Goal: Check status

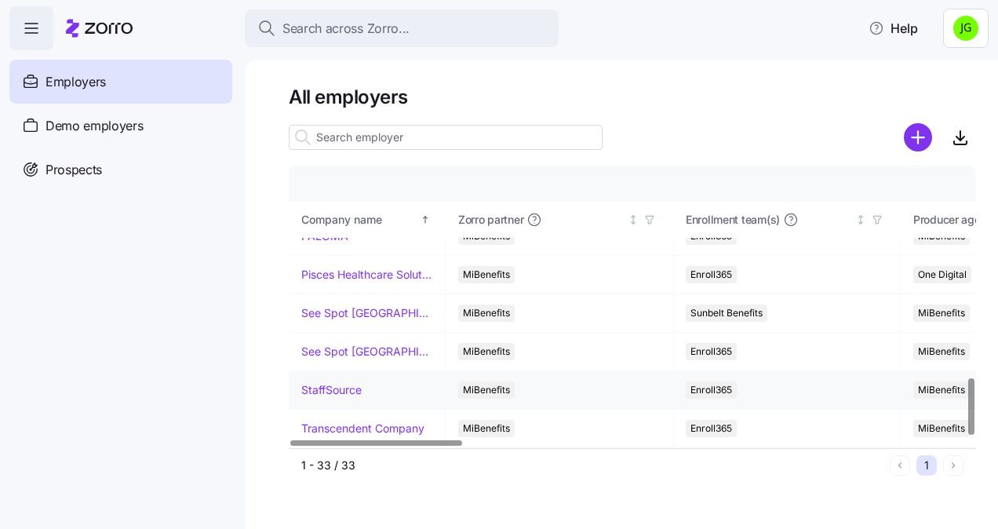
scroll to position [1049, 0]
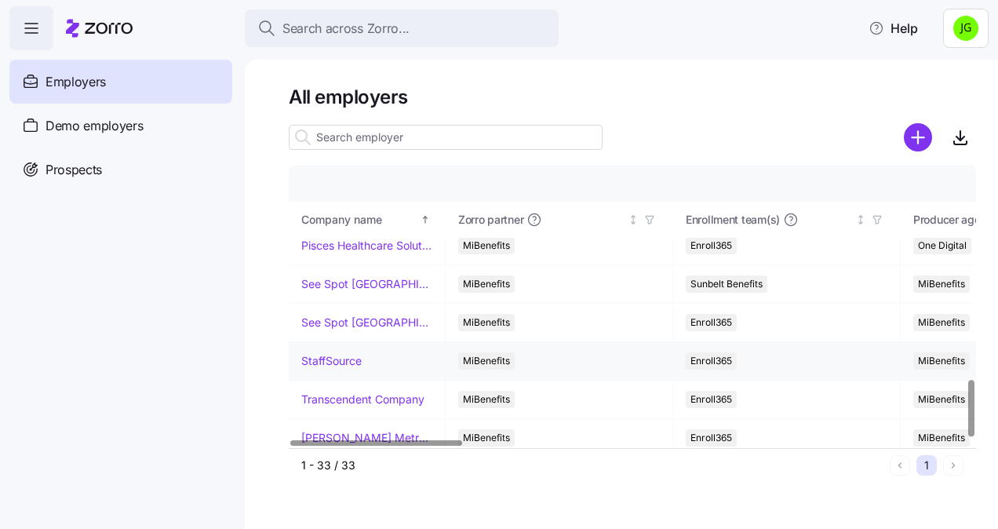
click at [350, 353] on link "StaffSource" at bounding box center [331, 361] width 60 height 16
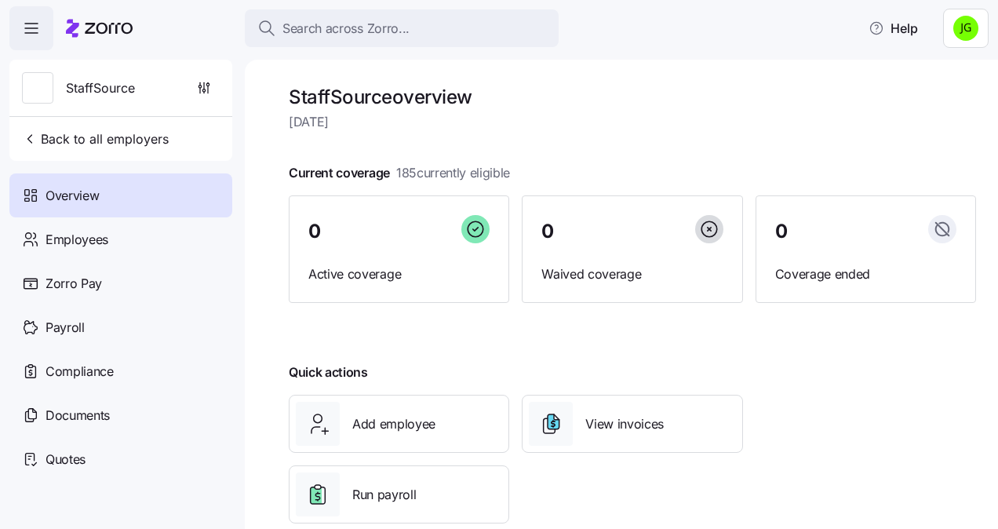
click at [745, 112] on span "[DATE]" at bounding box center [633, 122] width 688 height 20
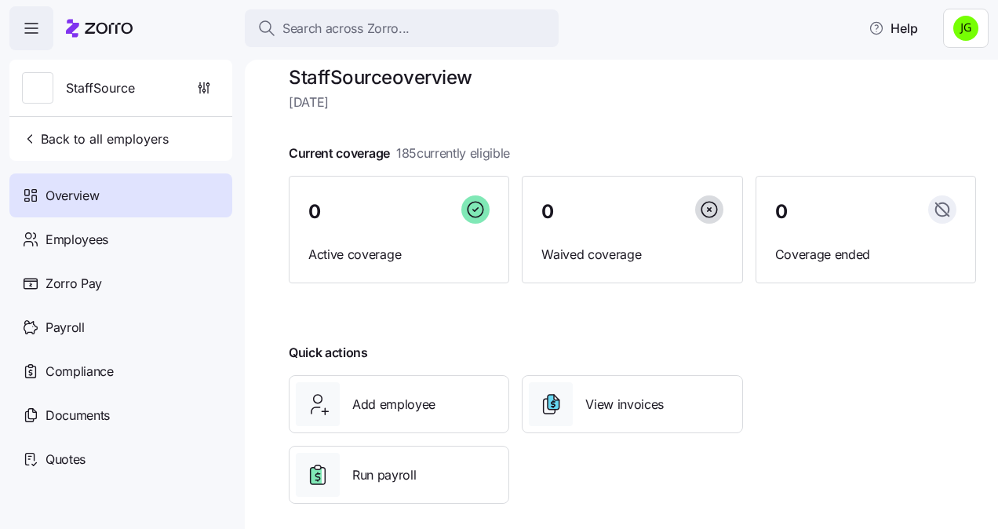
scroll to position [31, 0]
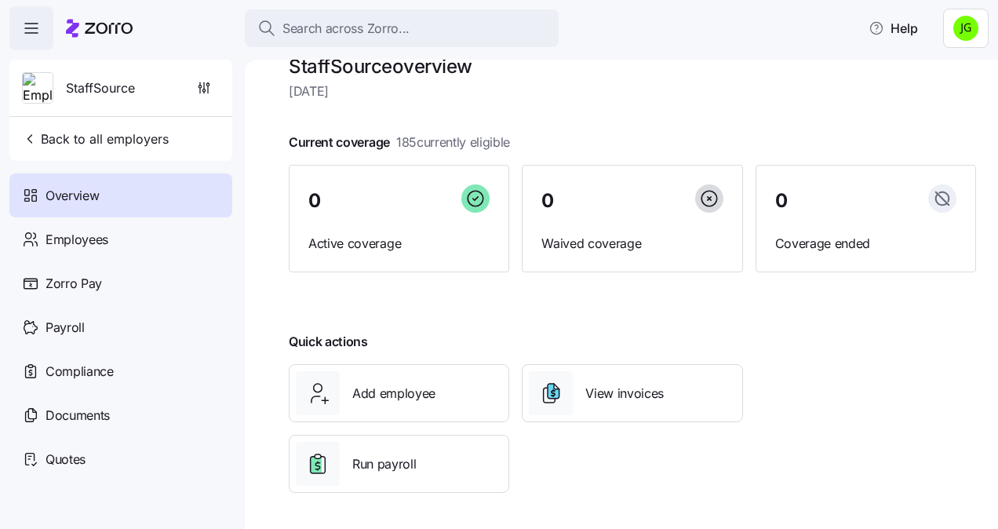
click at [645, 96] on span "[DATE]" at bounding box center [633, 92] width 688 height 20
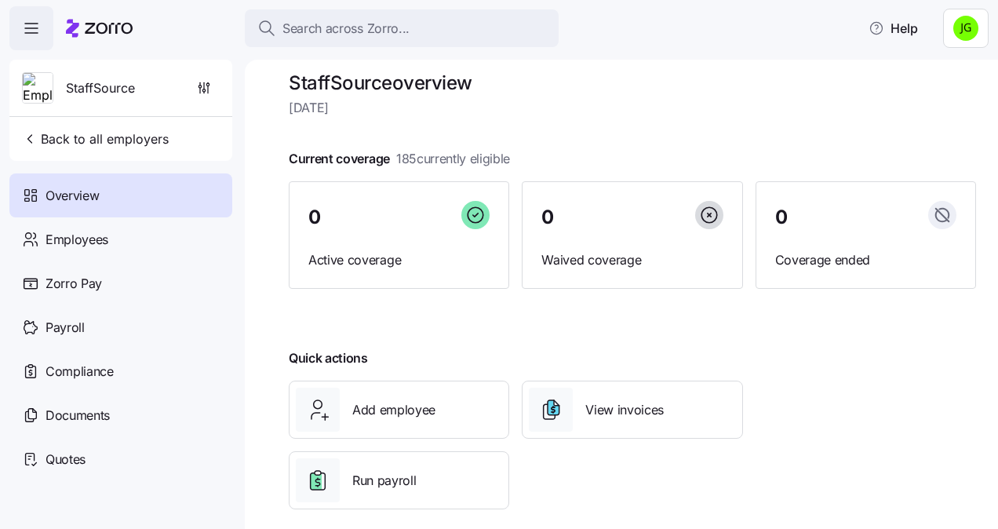
scroll to position [0, 0]
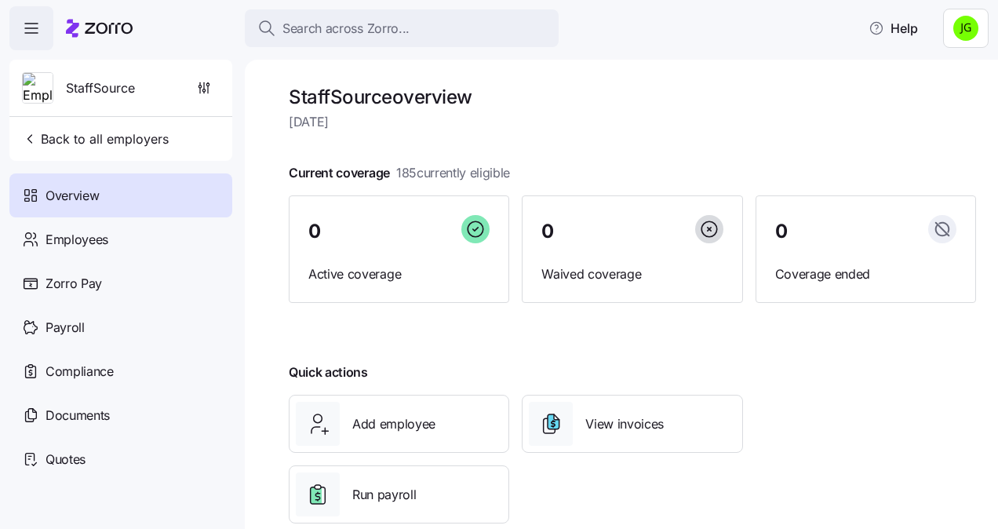
click at [757, 109] on div "StaffSource overview [DATE] Current coverage 185 currently eligible 0 Active co…" at bounding box center [633, 314] width 688 height 458
click at [710, 97] on h1 "StaffSource overview" at bounding box center [633, 97] width 688 height 24
click at [639, 137] on div at bounding box center [633, 147] width 688 height 25
